Goal: Task Accomplishment & Management: Complete application form

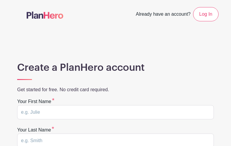
type input "yiijDzBcTzXa"
type input "ndaFriQfFEeaxAa"
type input "jenny_f_santos@hotmail.com"
